Goal: Find specific page/section: Locate a particular part of the current website

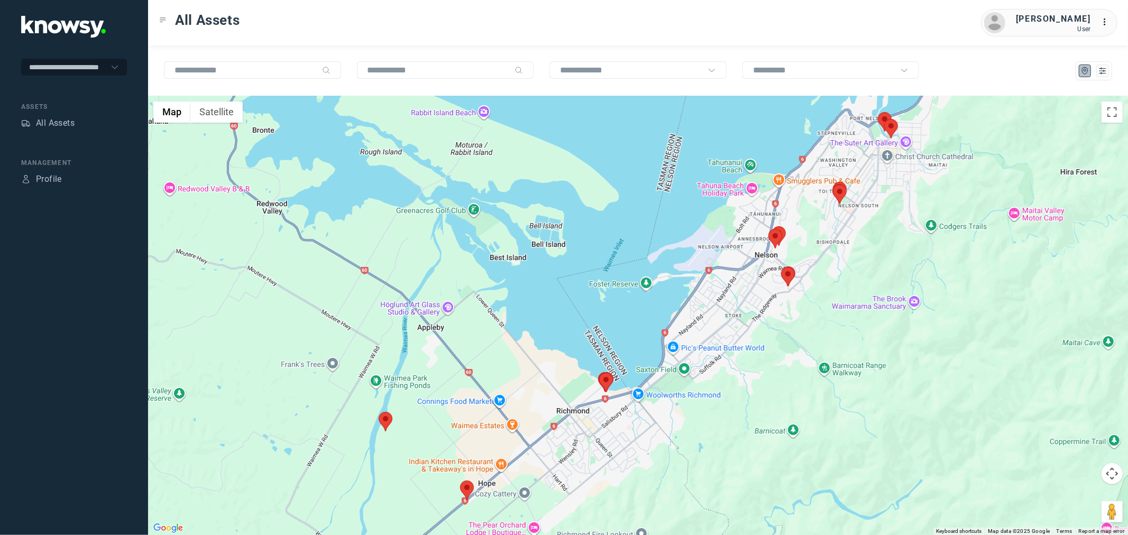
click at [379, 412] on area at bounding box center [379, 412] width 0 height 0
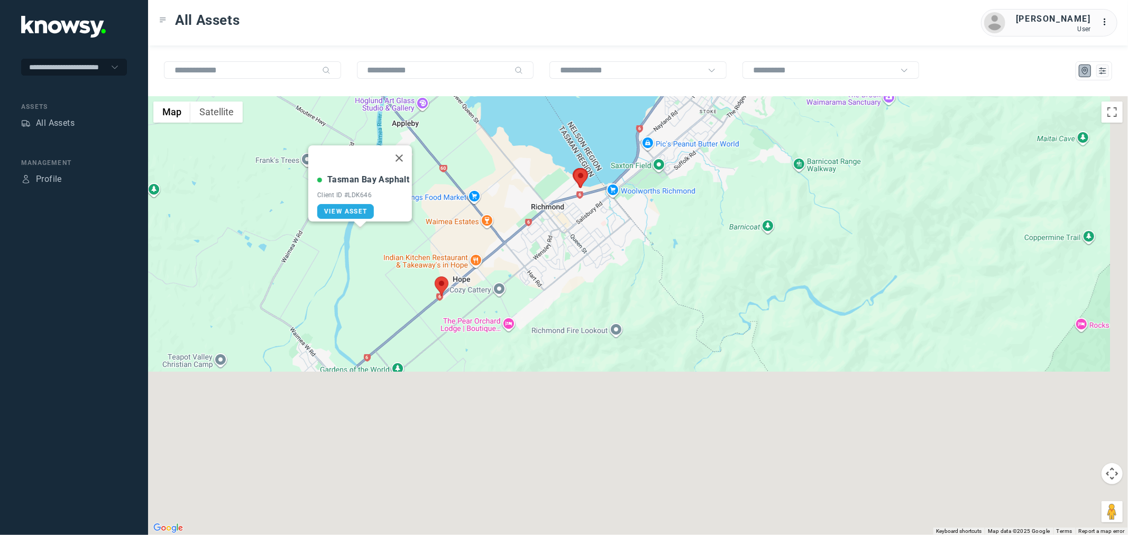
drag, startPoint x: 533, startPoint y: 431, endPoint x: 503, endPoint y: 196, distance: 237.2
click at [503, 196] on div "Tasman Bay Asphalt Client ID #LDK646 View Asset" at bounding box center [638, 315] width 980 height 439
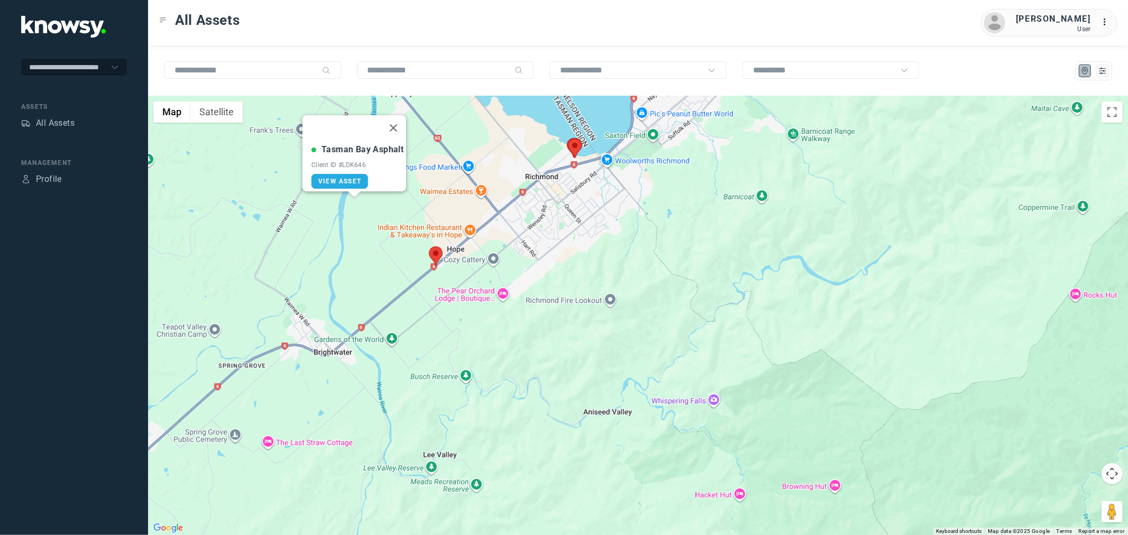
click at [429, 246] on area at bounding box center [429, 246] width 0 height 0
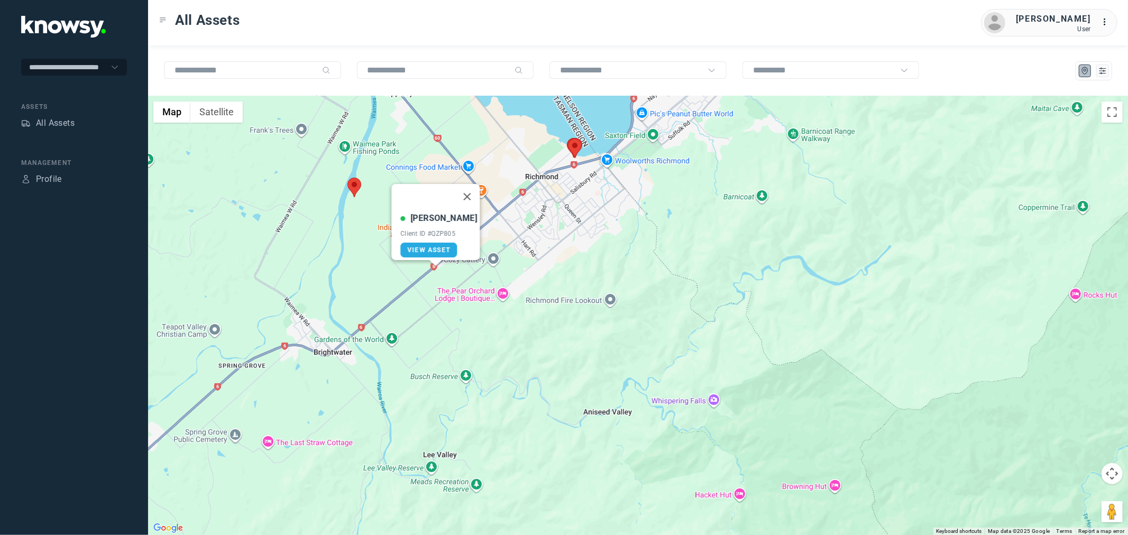
drag, startPoint x: 552, startPoint y: 225, endPoint x: 430, endPoint y: 345, distance: 171.3
click at [430, 345] on div "Johnny G Client ID #QZP805 View Asset" at bounding box center [638, 315] width 980 height 439
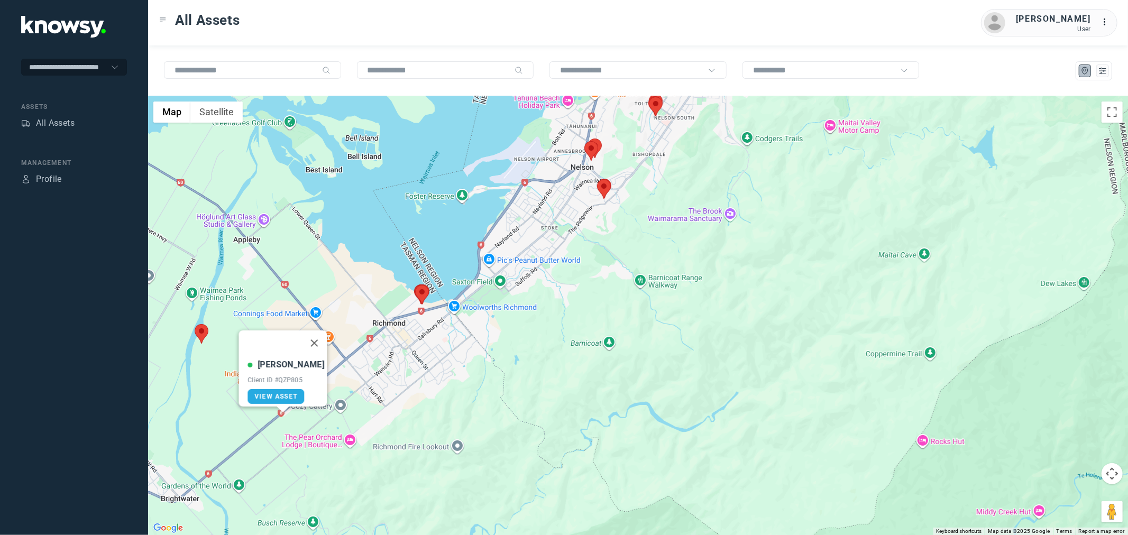
click at [599, 191] on img at bounding box center [604, 189] width 14 height 20
click at [597, 179] on area at bounding box center [597, 179] width 0 height 0
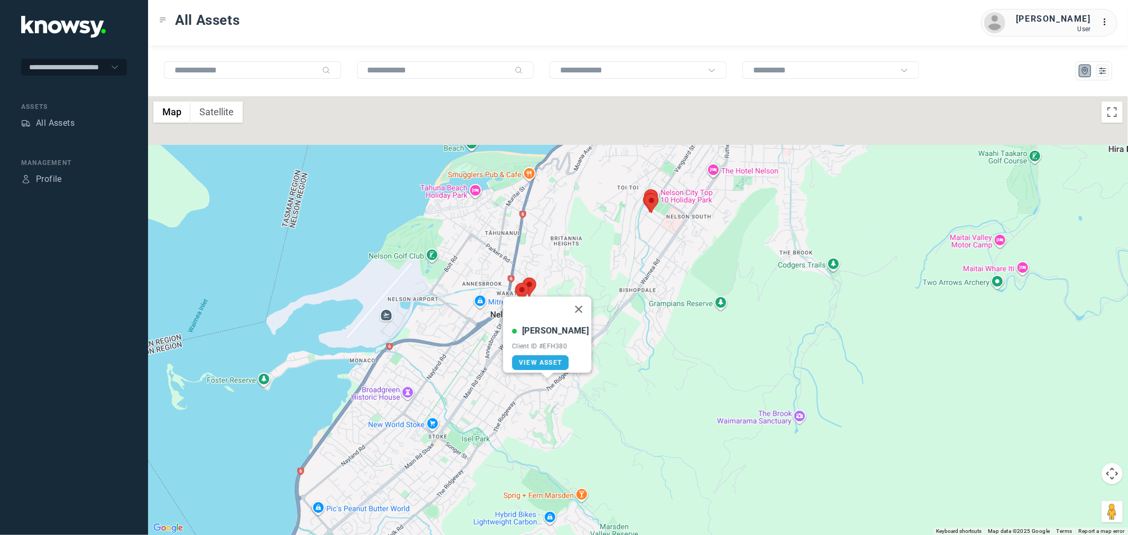
drag, startPoint x: 692, startPoint y: 220, endPoint x: 685, endPoint y: 241, distance: 22.1
click at [685, 241] on div "Guy M Client ID #EFH380 View Asset" at bounding box center [638, 315] width 980 height 439
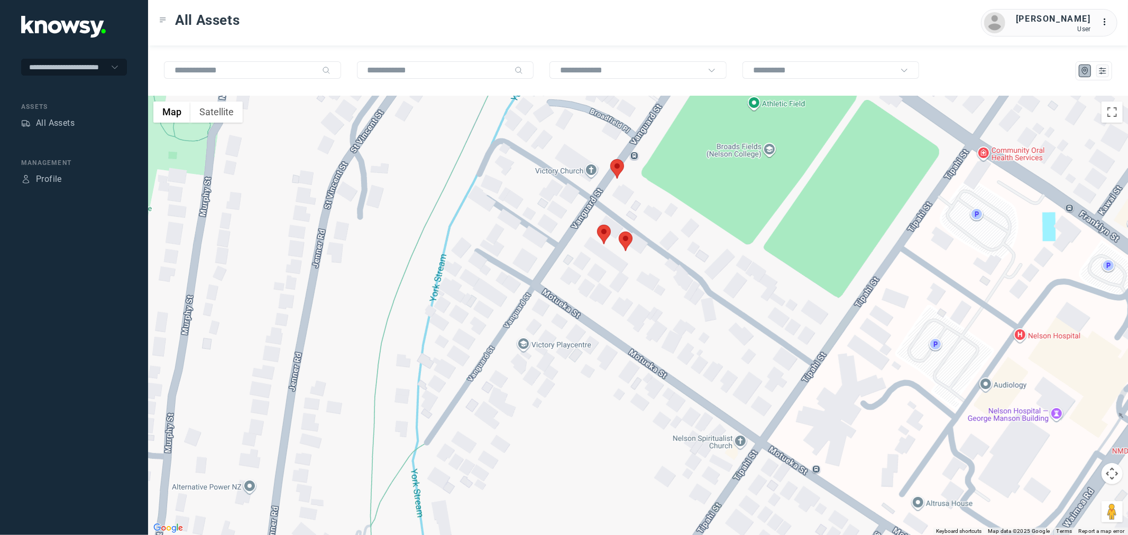
click at [610, 159] on area at bounding box center [610, 159] width 0 height 0
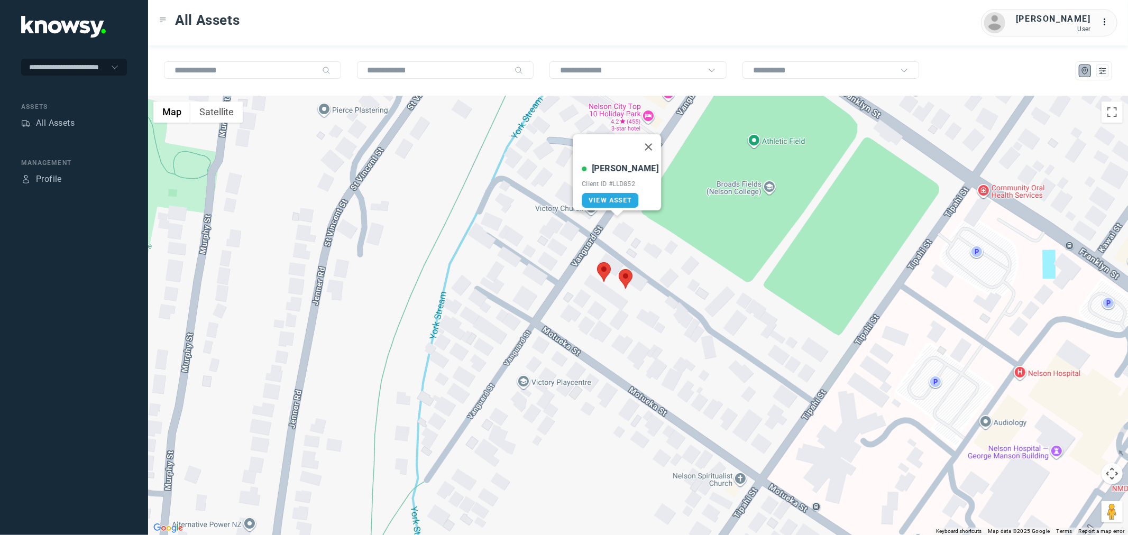
click at [597, 262] on area at bounding box center [597, 262] width 0 height 0
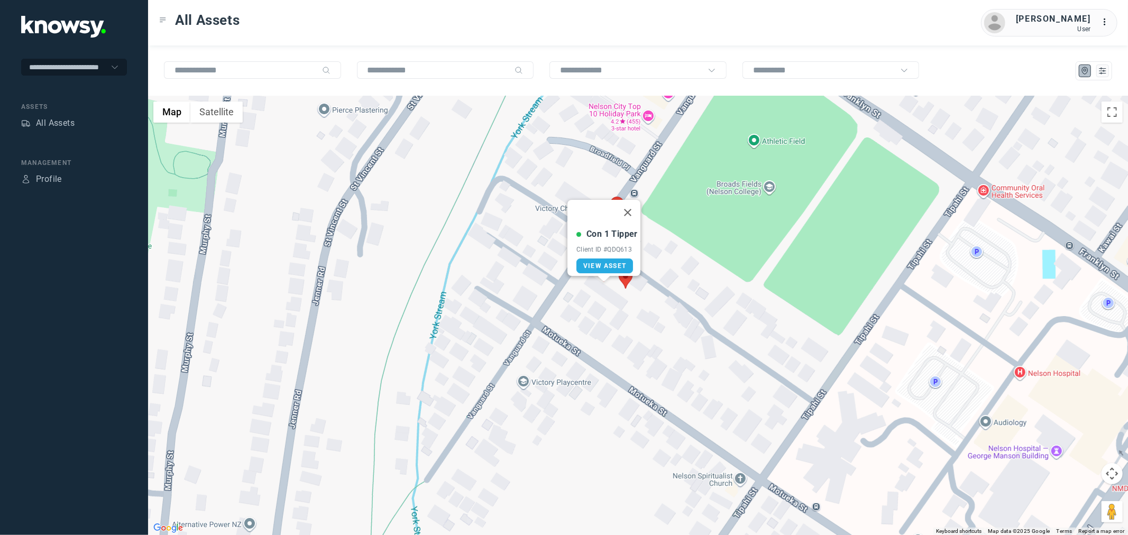
click at [619, 269] on area at bounding box center [619, 269] width 0 height 0
